Goal: Obtain resource: Obtain resource

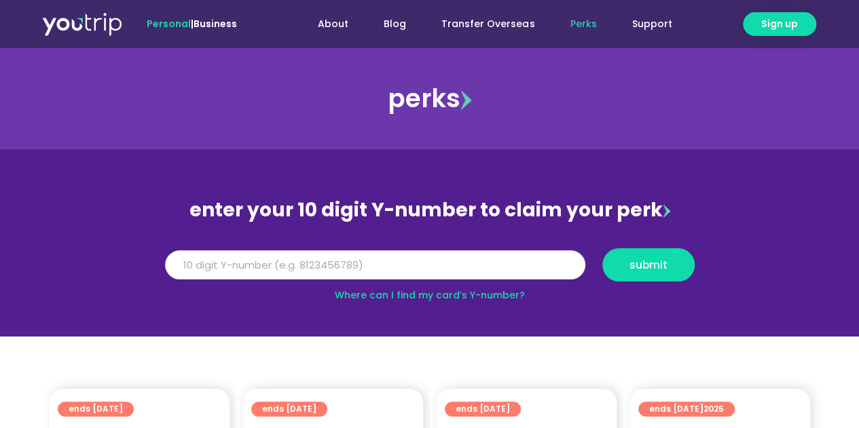
click at [323, 260] on input "Y Number" at bounding box center [375, 266] width 420 height 30
type input "5162400075404587"
click at [669, 260] on span "submit" at bounding box center [648, 265] width 69 height 10
click at [284, 259] on input "5162400075404587" at bounding box center [375, 266] width 420 height 30
click at [220, 268] on input "5162400075404587" at bounding box center [375, 266] width 420 height 30
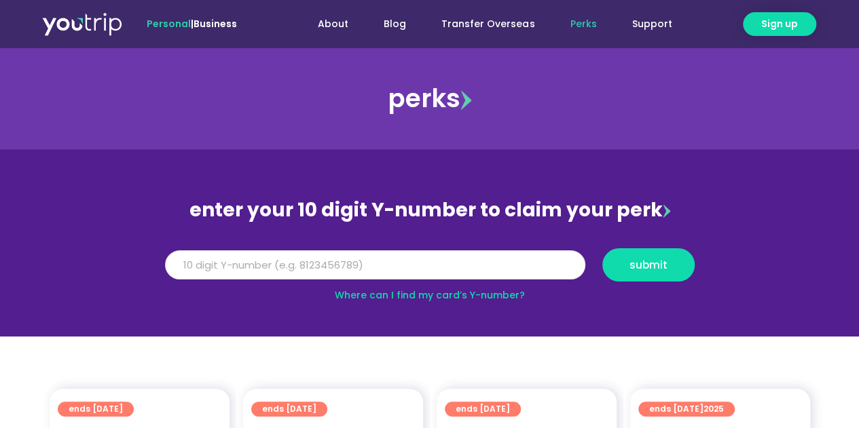
click at [246, 268] on input "5162400075404587" at bounding box center [375, 266] width 420 height 30
drag, startPoint x: 299, startPoint y: 263, endPoint x: 130, endPoint y: 261, distance: 168.4
click at [130, 261] on section "enter your 10 digit Y-number to claim your perk Y Number 5162400075404587 submi…" at bounding box center [429, 242] width 859 height 187
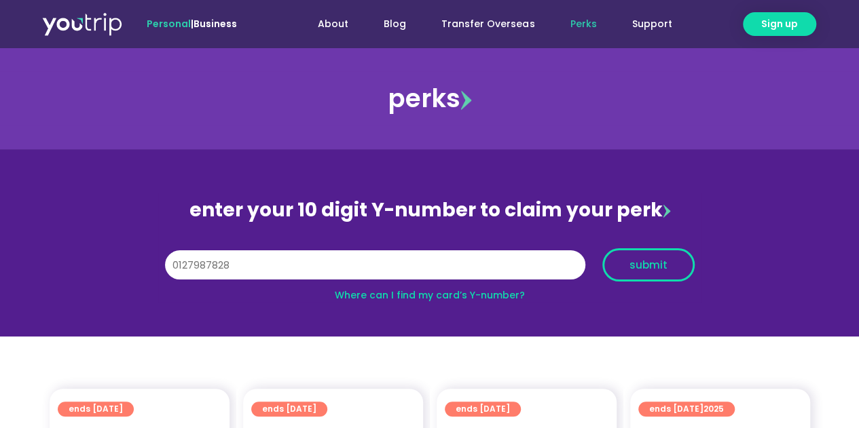
click at [680, 270] on span "submit" at bounding box center [648, 265] width 69 height 10
click at [191, 263] on input "0127987828" at bounding box center [375, 266] width 420 height 30
click at [177, 265] on input "0127987828" at bounding box center [375, 266] width 420 height 30
type input "8127987828"
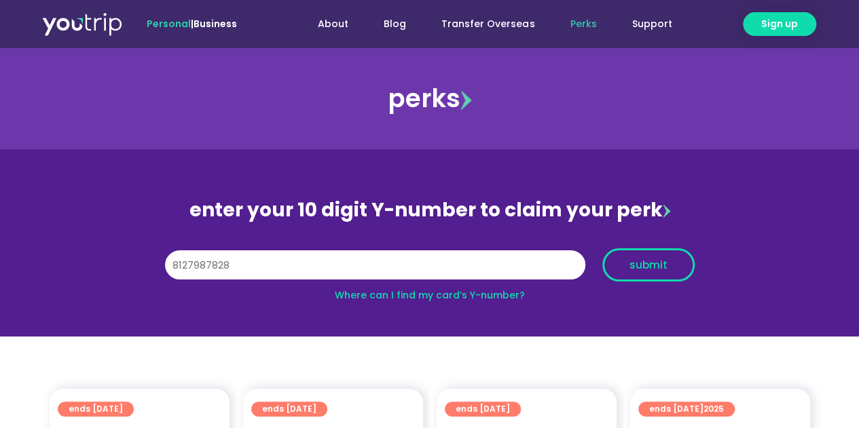
click at [647, 253] on button "submit" at bounding box center [648, 265] width 92 height 33
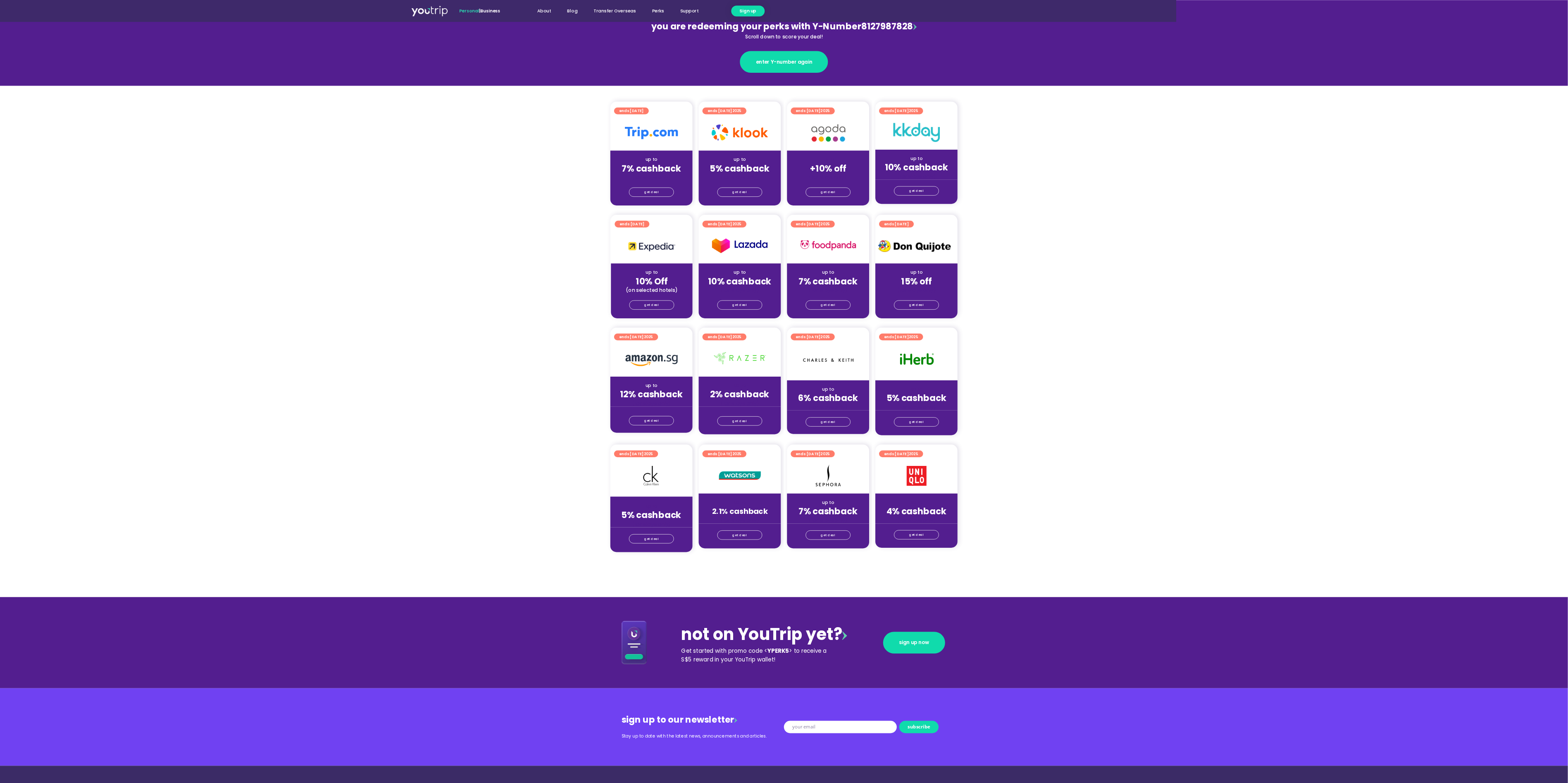
scroll to position [111, 0]
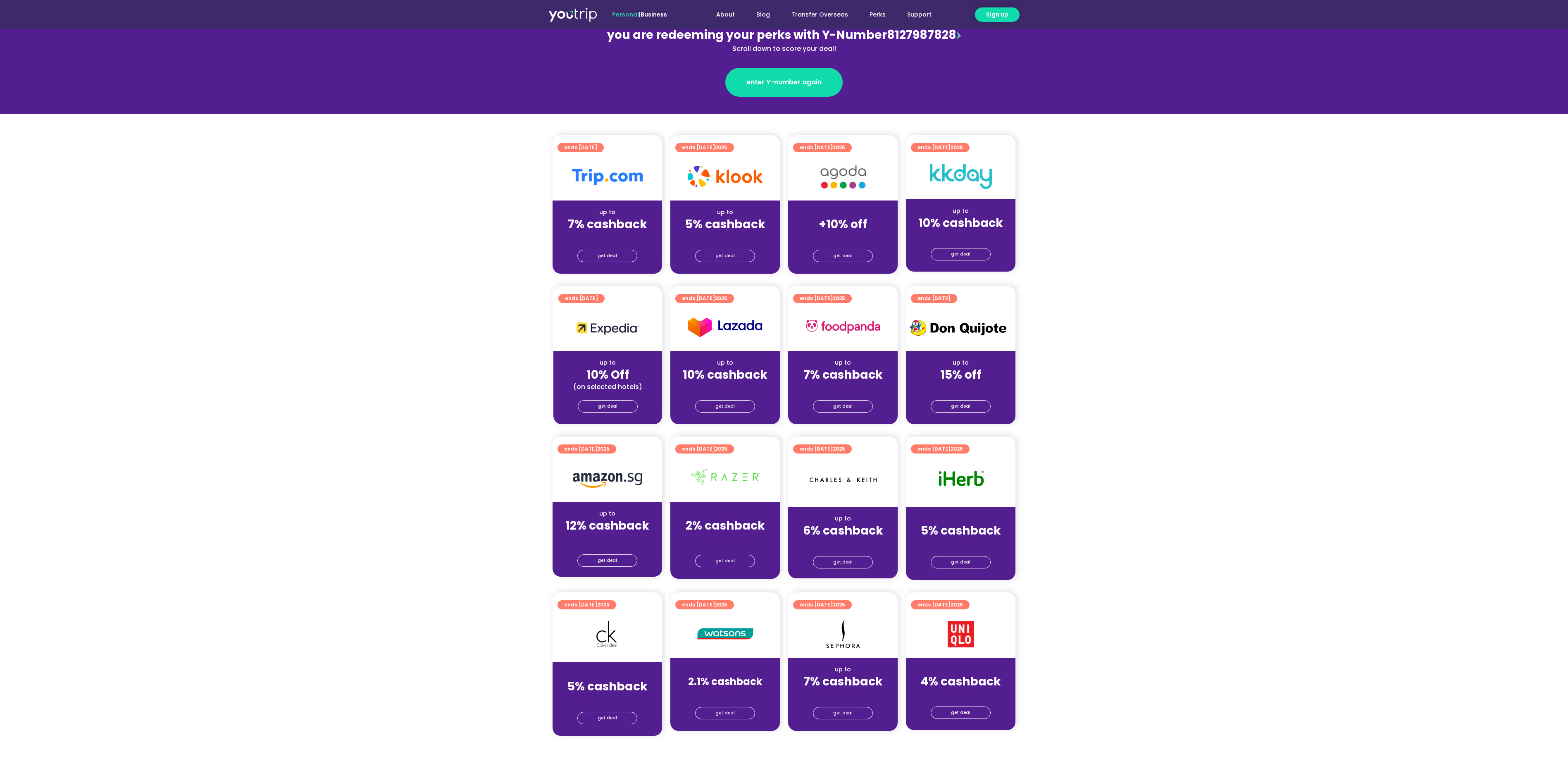
click at [522, 209] on section "ends [DATE] up to 7% cashback (for stays only) get deal ends [DATE] up to 5% ca…" at bounding box center [784, 209] width 1568 height 149
